Goal: Navigation & Orientation: Find specific page/section

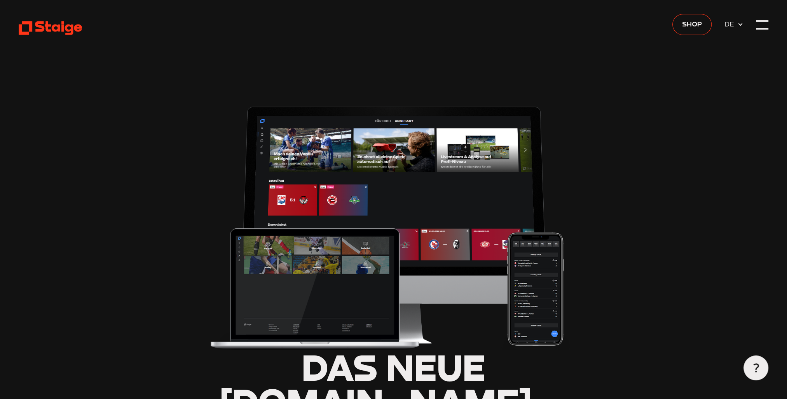
type input "0.8"
click at [60, 32] on icon at bounding box center [51, 28] width 64 height 16
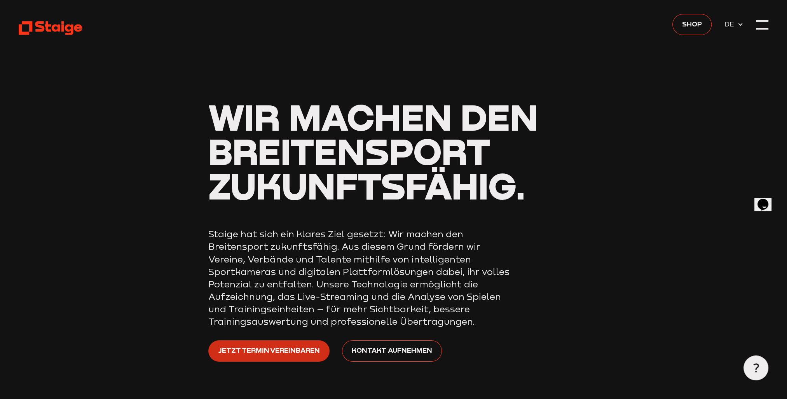
click at [288, 347] on span "Jetzt Termin vereinbaren" at bounding box center [268, 350] width 101 height 11
click at [747, 21] on header "Wir machen den Breitensport zukunftsfähig. Staige hat sich ein klares Ziel gese…" at bounding box center [394, 212] width 750 height 424
click at [759, 21] on div at bounding box center [762, 25] width 12 height 12
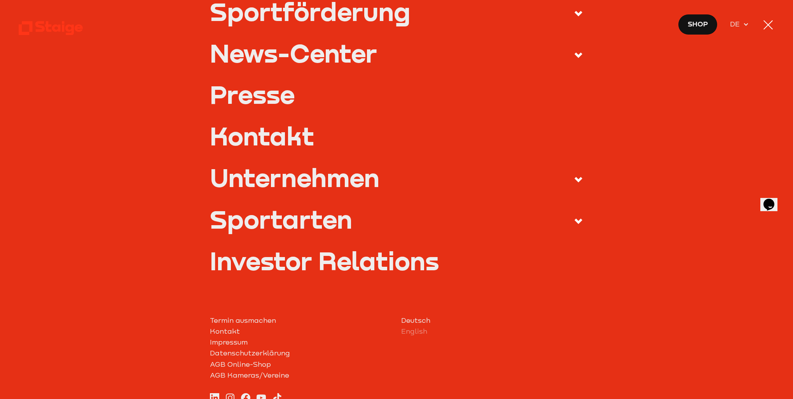
scroll to position [311, 0]
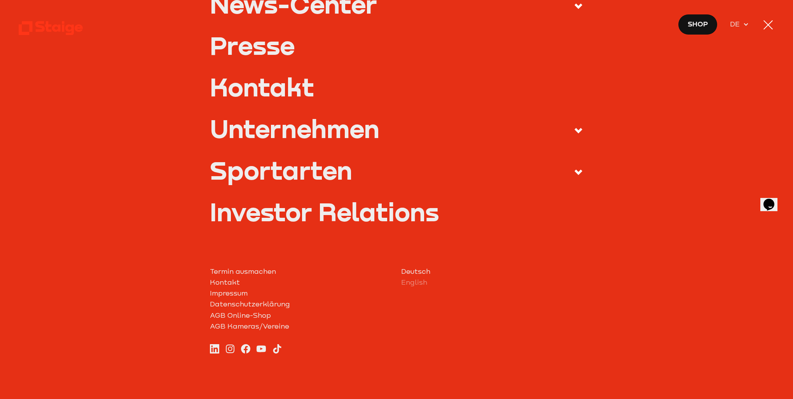
click at [332, 175] on div "Sportarten" at bounding box center [281, 170] width 142 height 25
click at [0, 0] on input "Sportarten" at bounding box center [0, 0] width 0 height 0
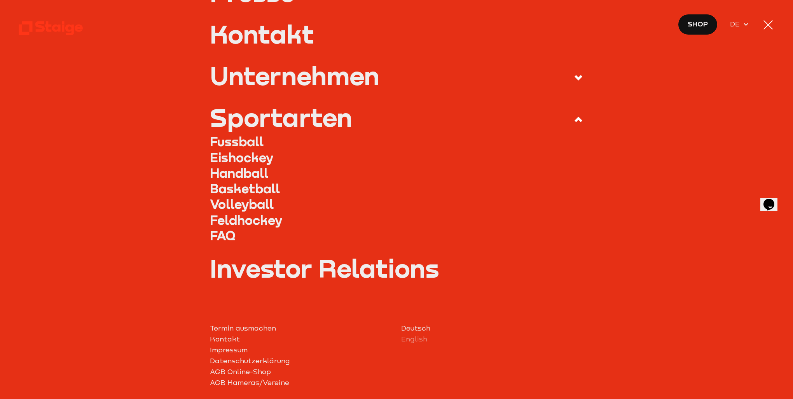
scroll to position [258, 0]
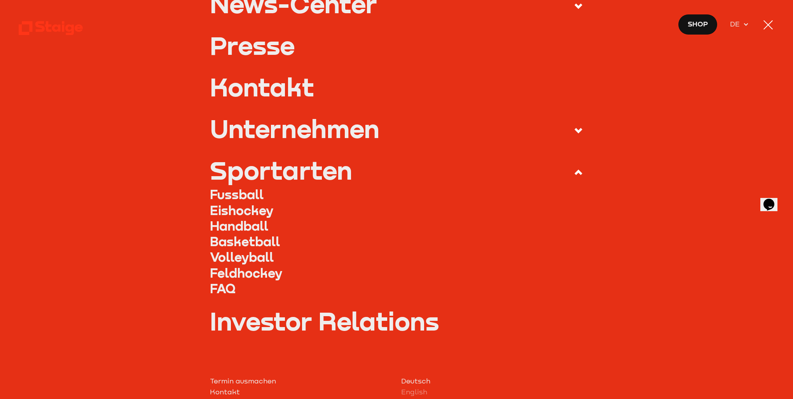
click at [237, 195] on link "Fussball" at bounding box center [396, 195] width 373 height 16
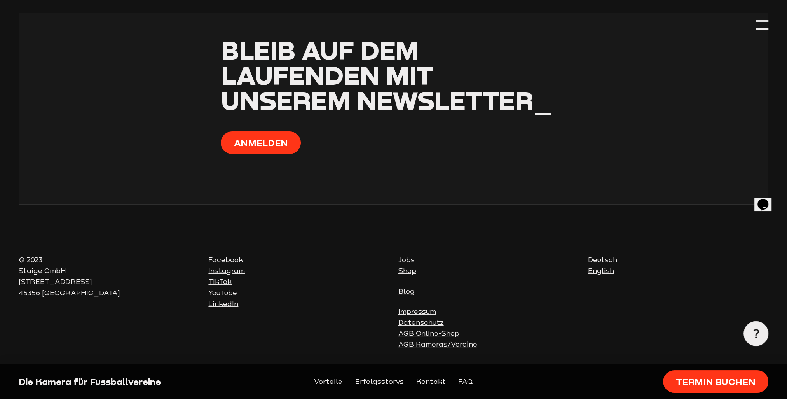
scroll to position [3863, 0]
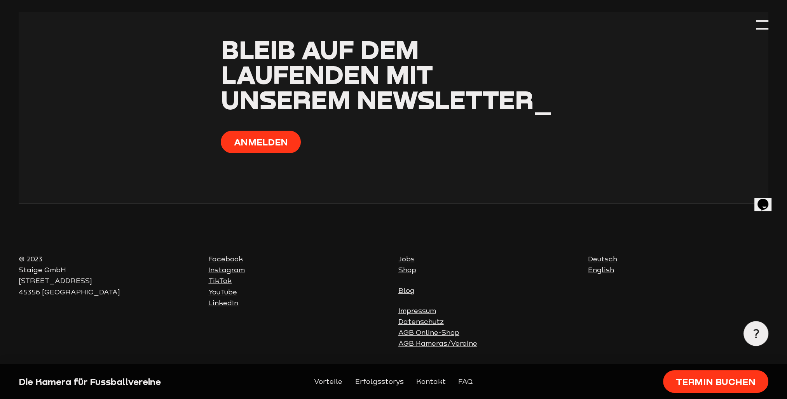
click at [54, 384] on div "Die Kamera für Fussballvereine" at bounding box center [109, 381] width 180 height 12
